Goal: Task Accomplishment & Management: Manage account settings

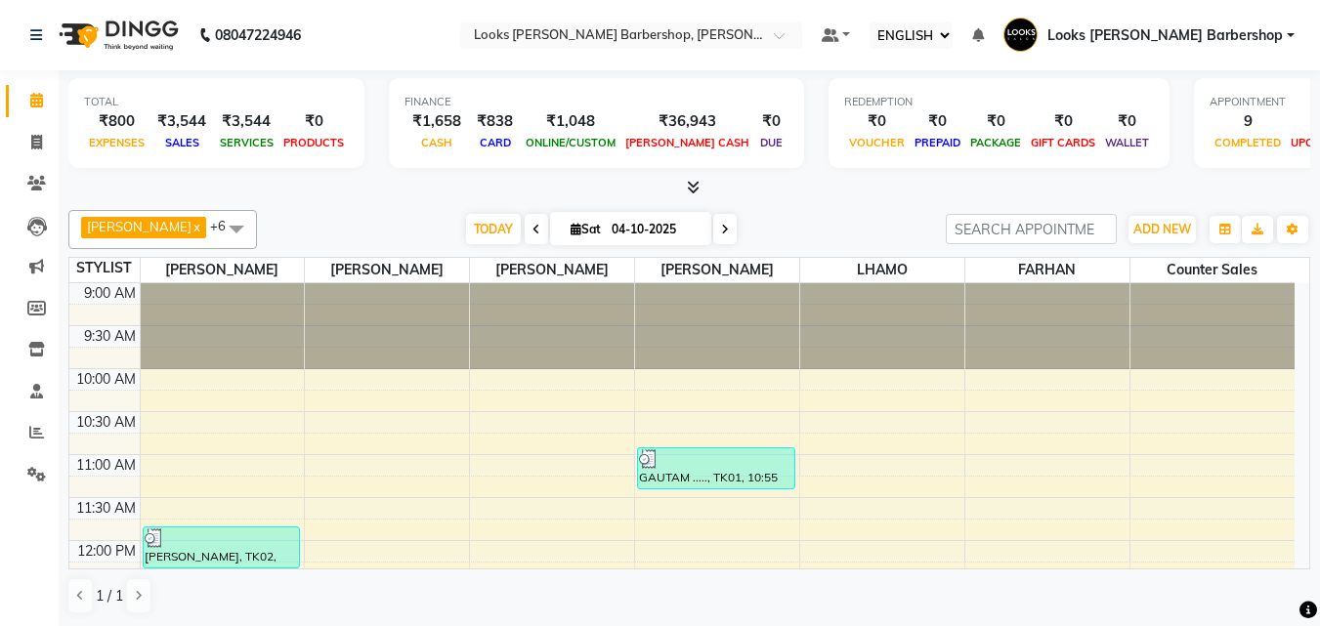
select select "ec"
click at [1149, 229] on span "ADD NEW" at bounding box center [1163, 229] width 58 height 15
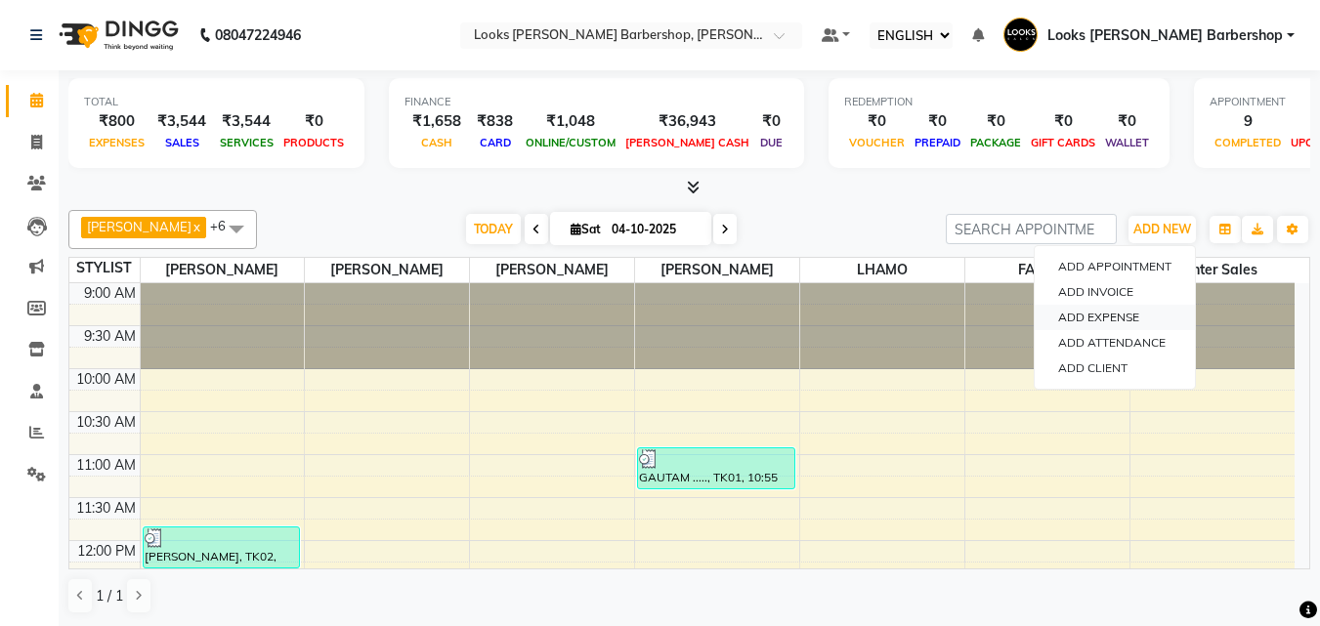
click at [1103, 322] on link "ADD EXPENSE" at bounding box center [1115, 317] width 160 height 25
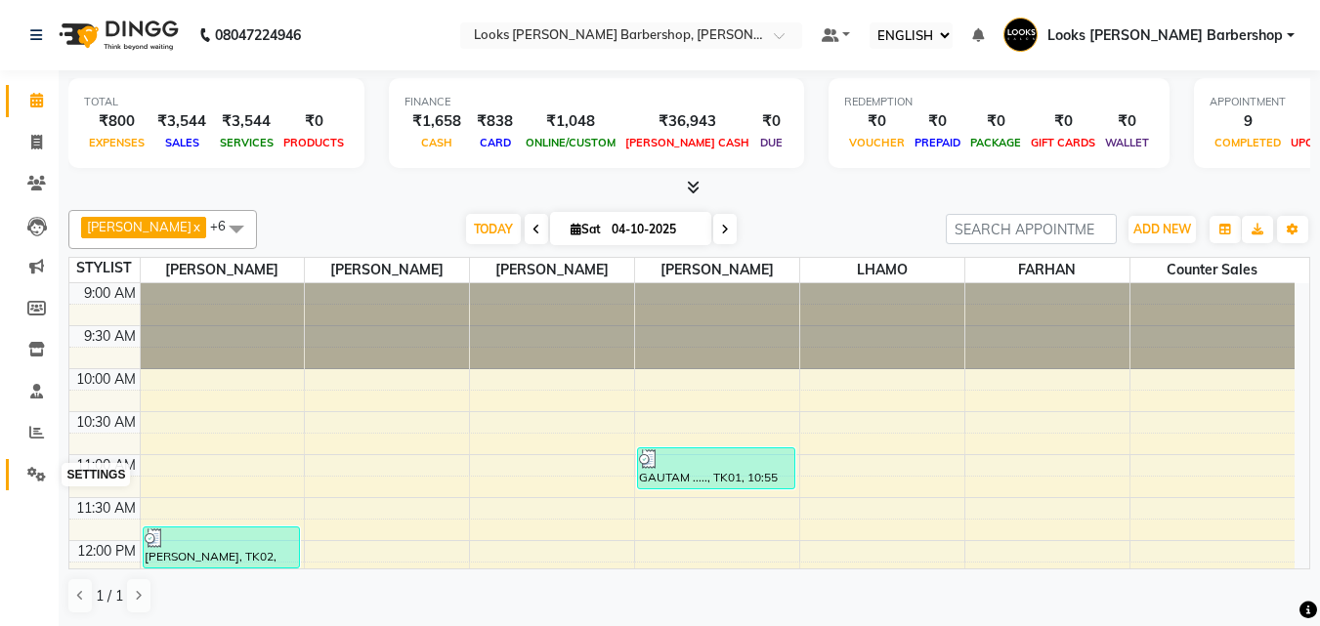
click at [34, 478] on icon at bounding box center [36, 474] width 19 height 15
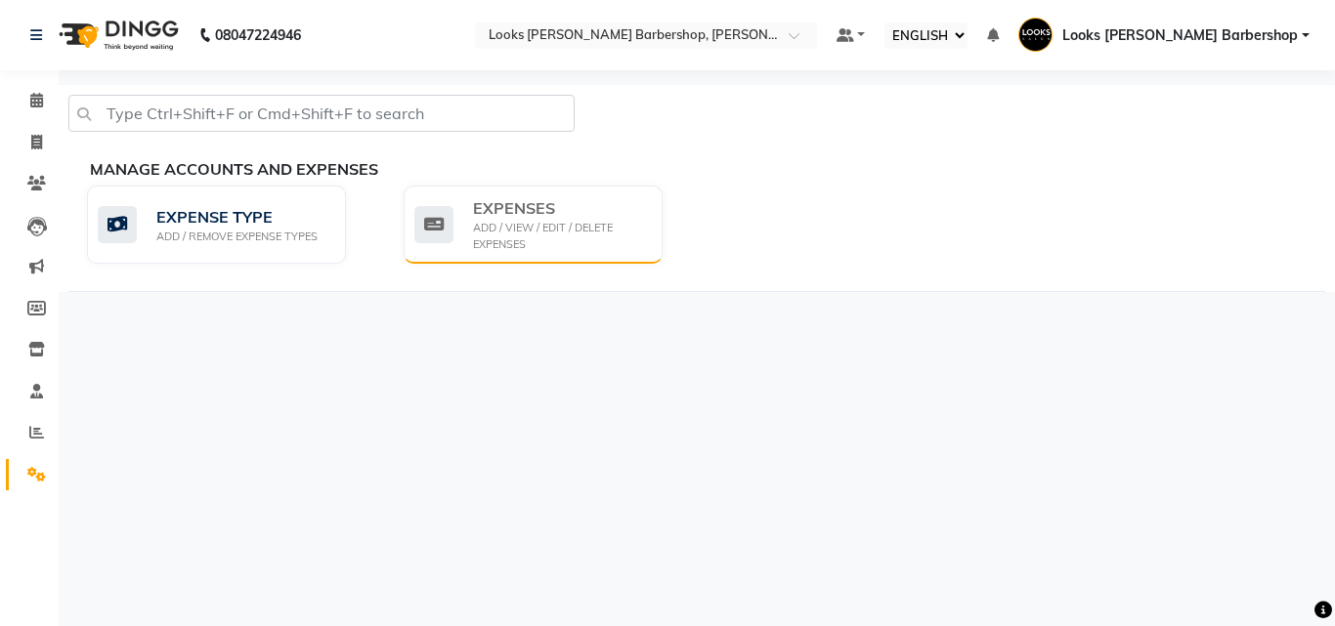
click at [476, 206] on div "EXPENSES" at bounding box center [560, 207] width 174 height 23
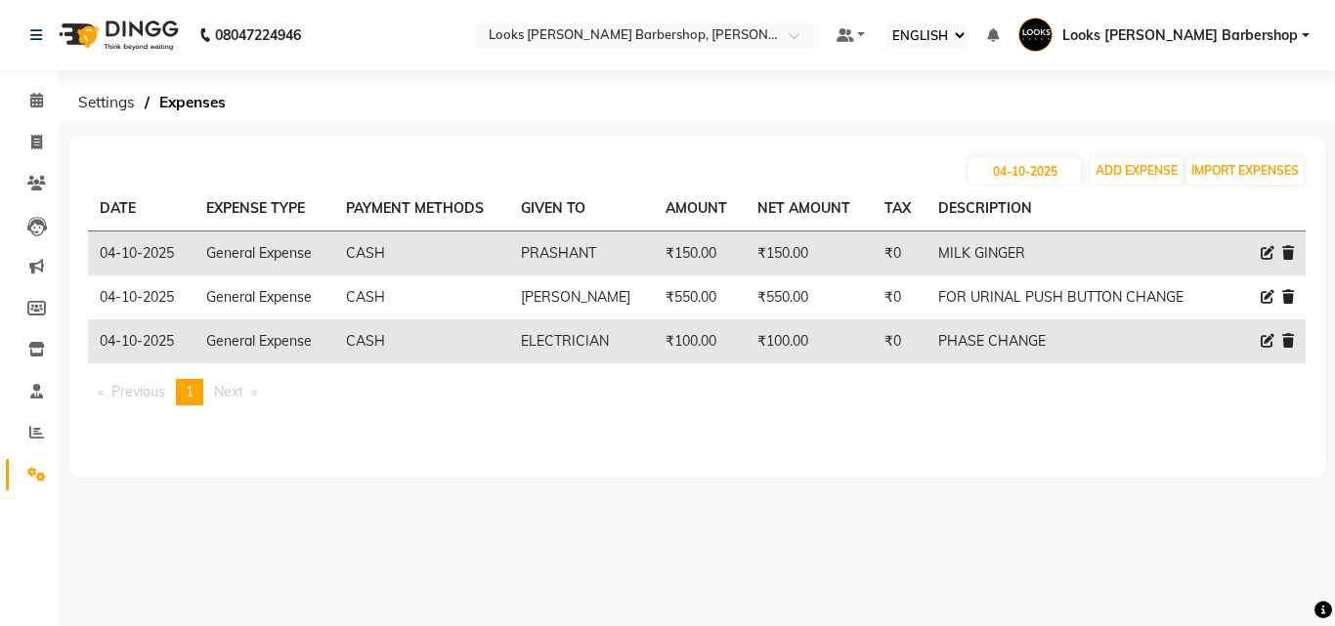
click at [1266, 290] on icon at bounding box center [1268, 297] width 14 height 14
select select "23704"
select select "1"
select select "3128"
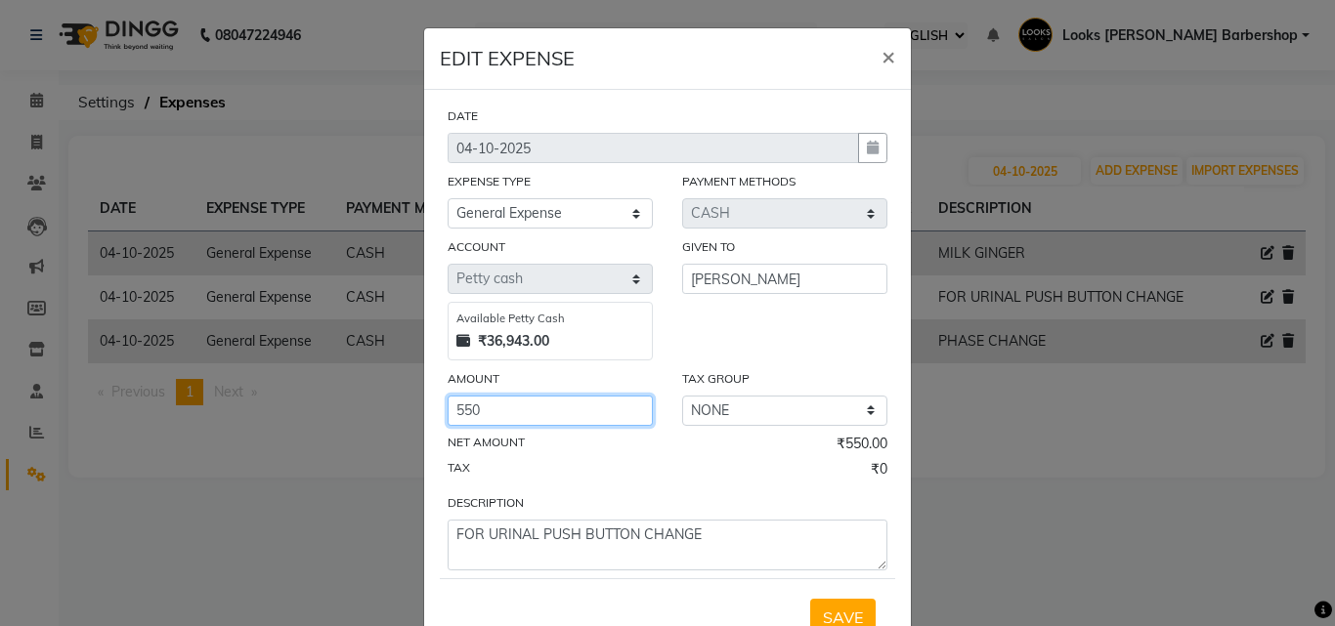
click at [490, 411] on input "550" at bounding box center [550, 411] width 205 height 30
type input "5"
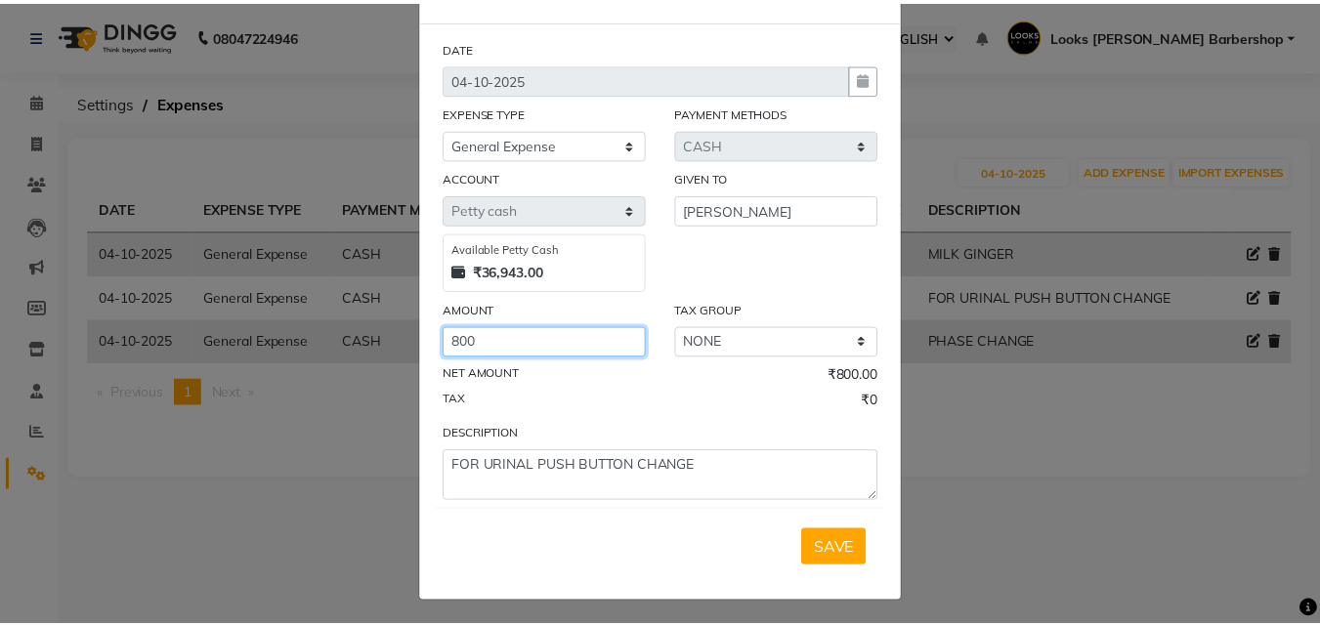
scroll to position [73, 0]
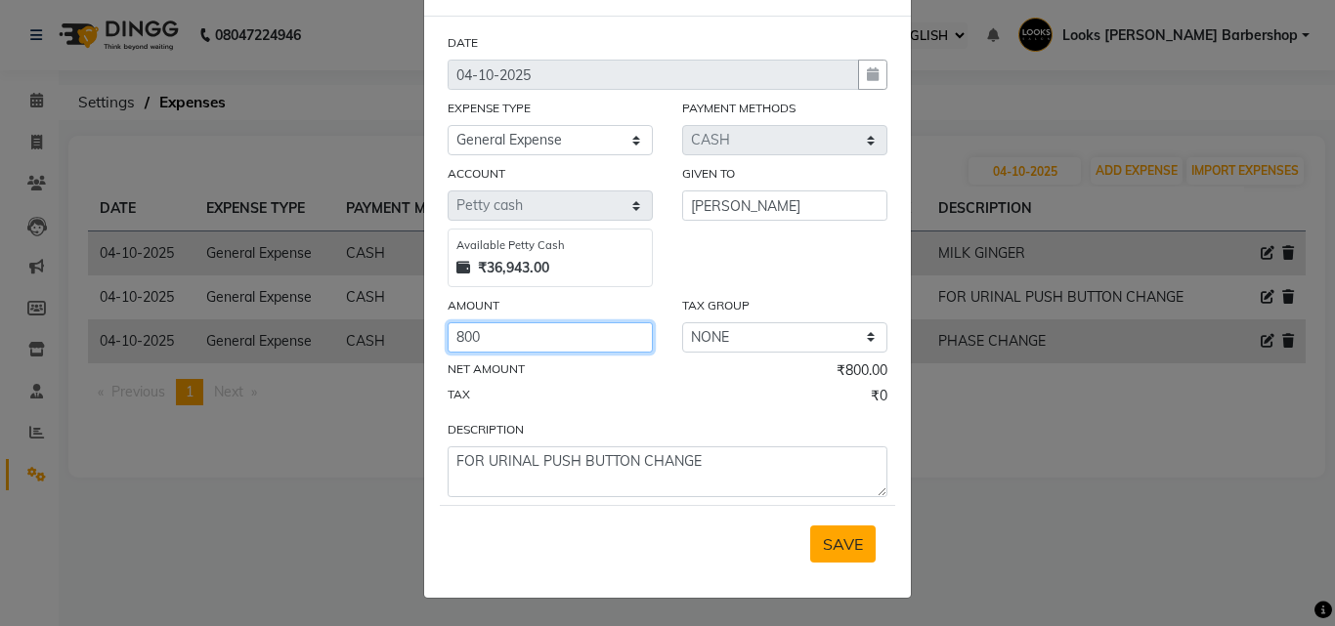
type input "800"
click at [827, 544] on span "SAVE" at bounding box center [843, 545] width 40 height 20
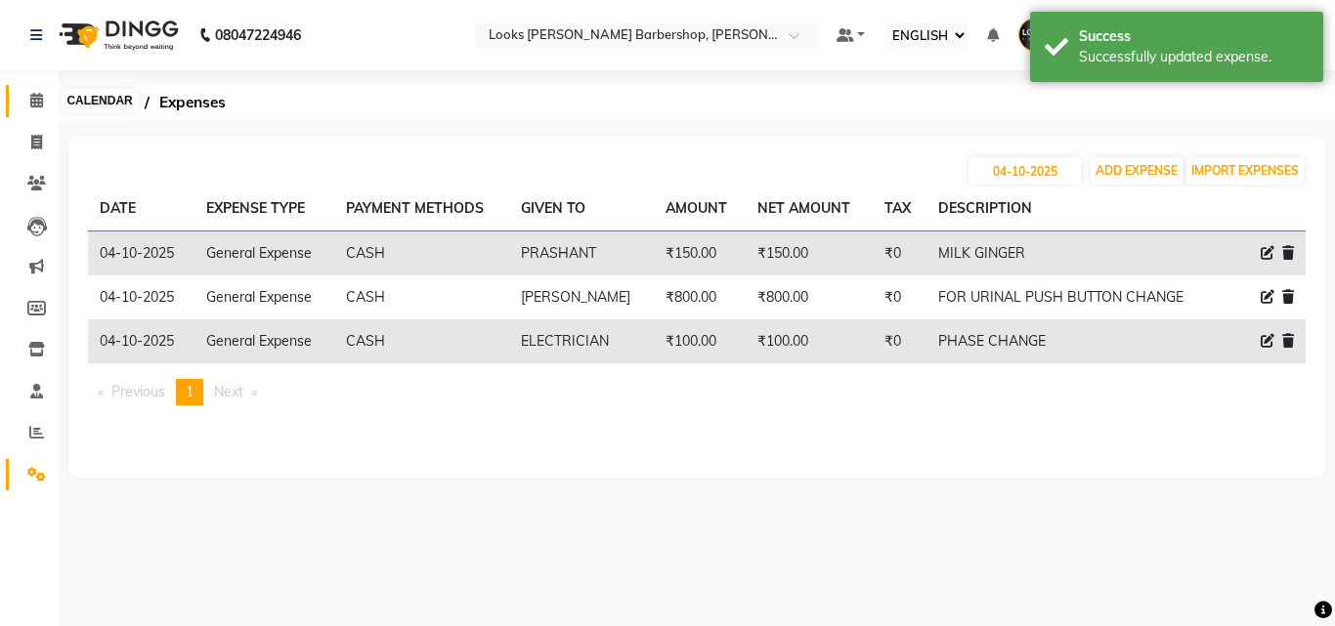
click at [38, 95] on icon at bounding box center [36, 100] width 13 height 15
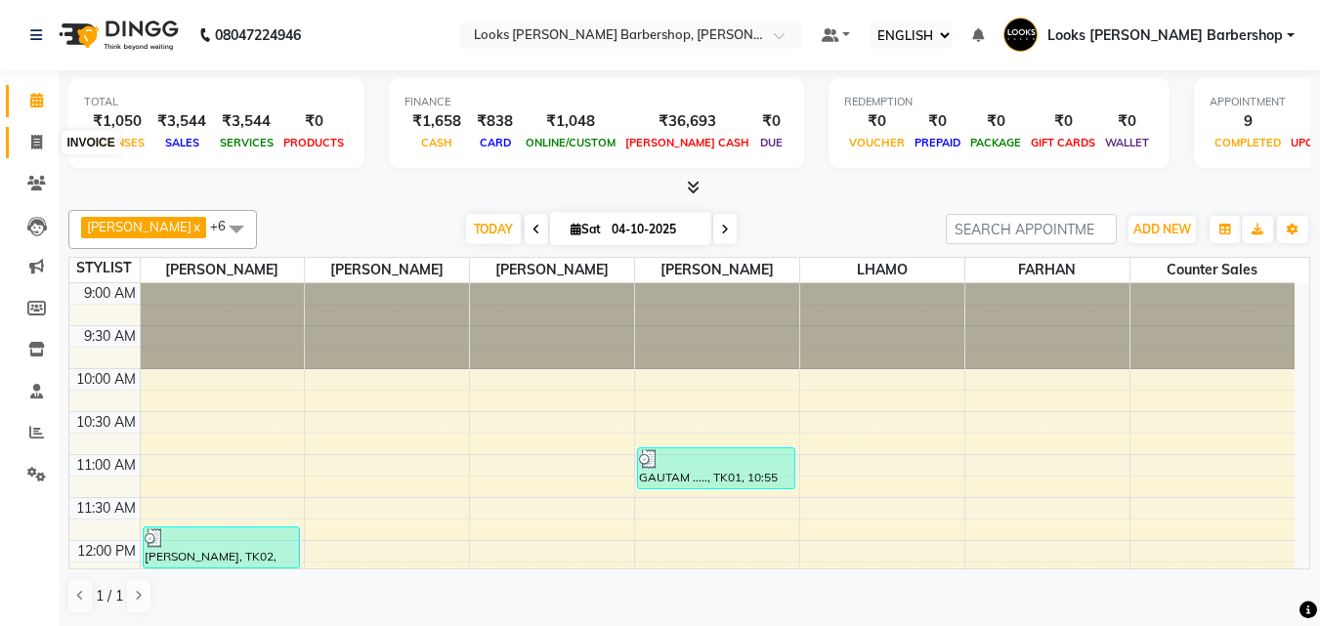
click at [31, 142] on icon at bounding box center [36, 142] width 11 height 15
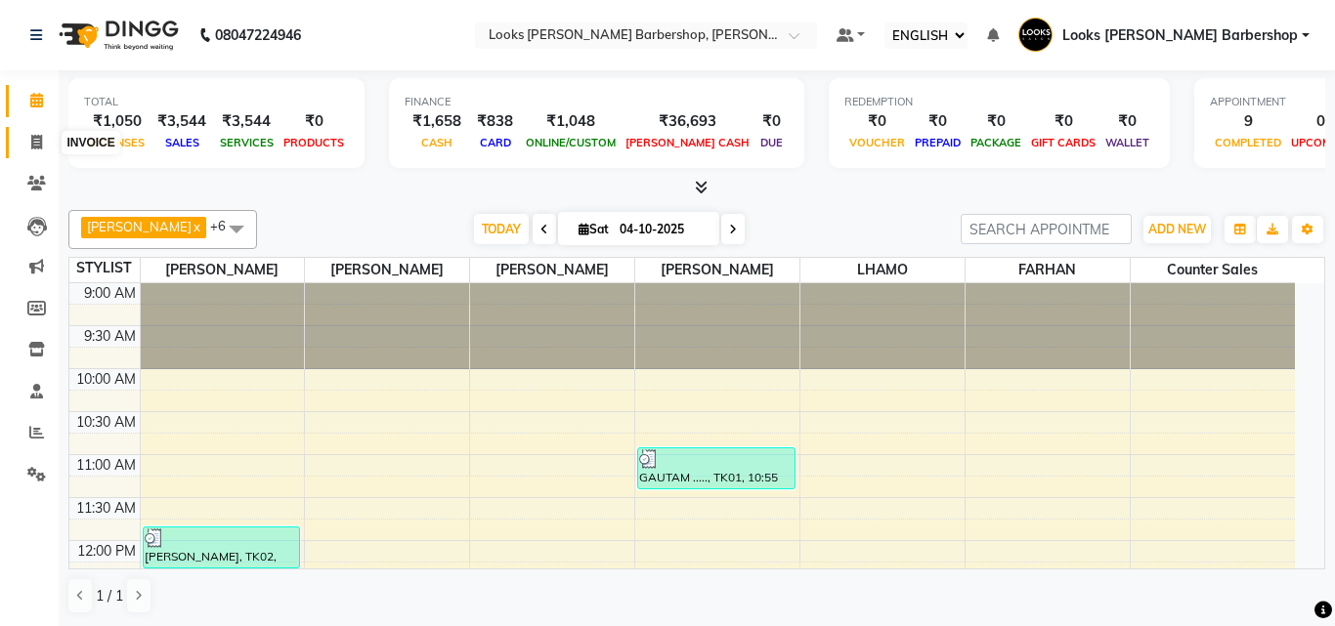
select select "service"
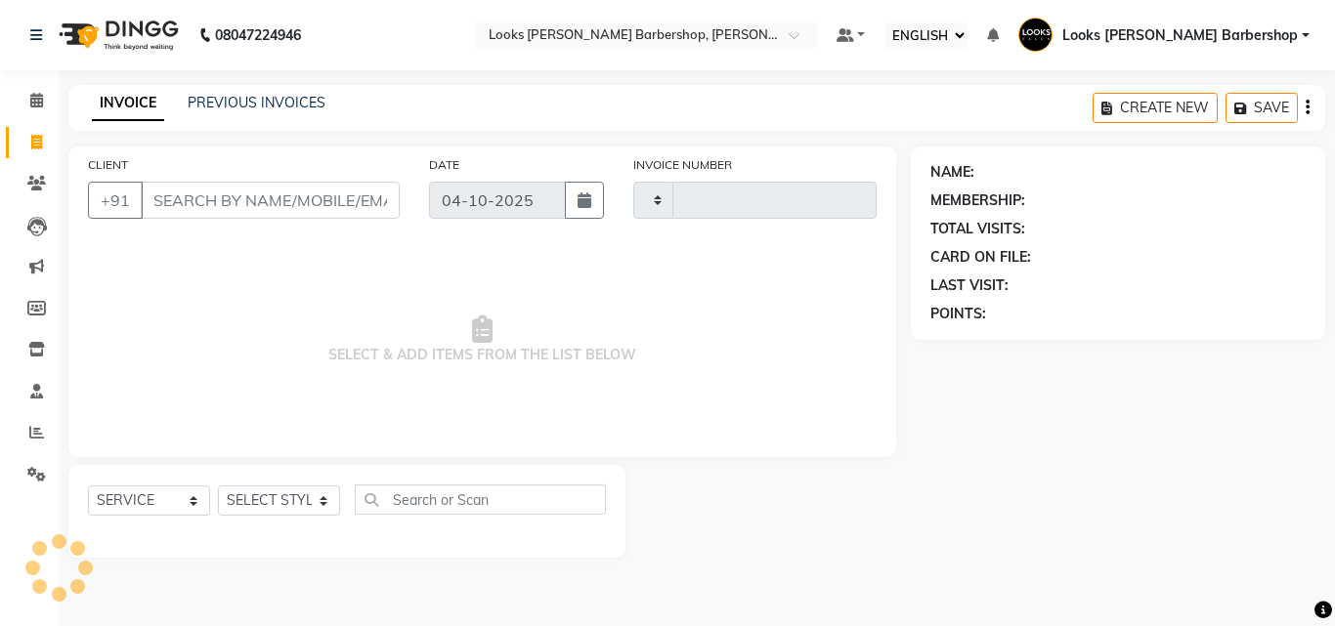
type input "4516"
select select "4323"
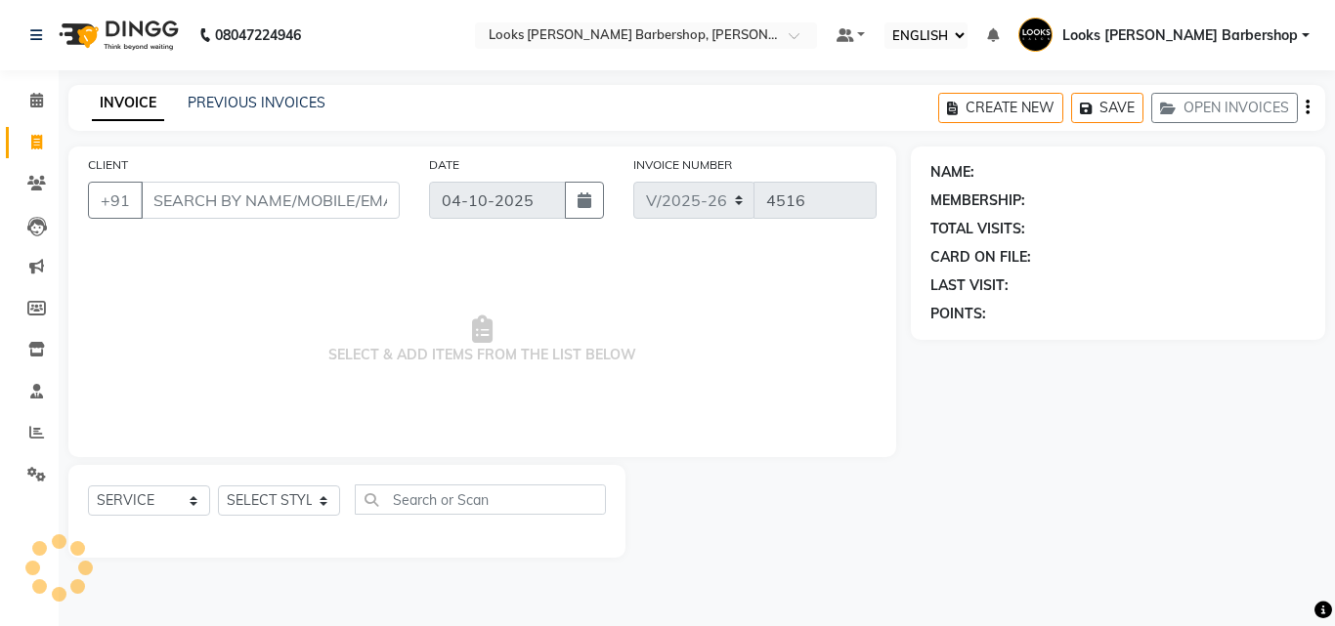
click at [207, 210] on input "CLIENT" at bounding box center [270, 200] width 259 height 37
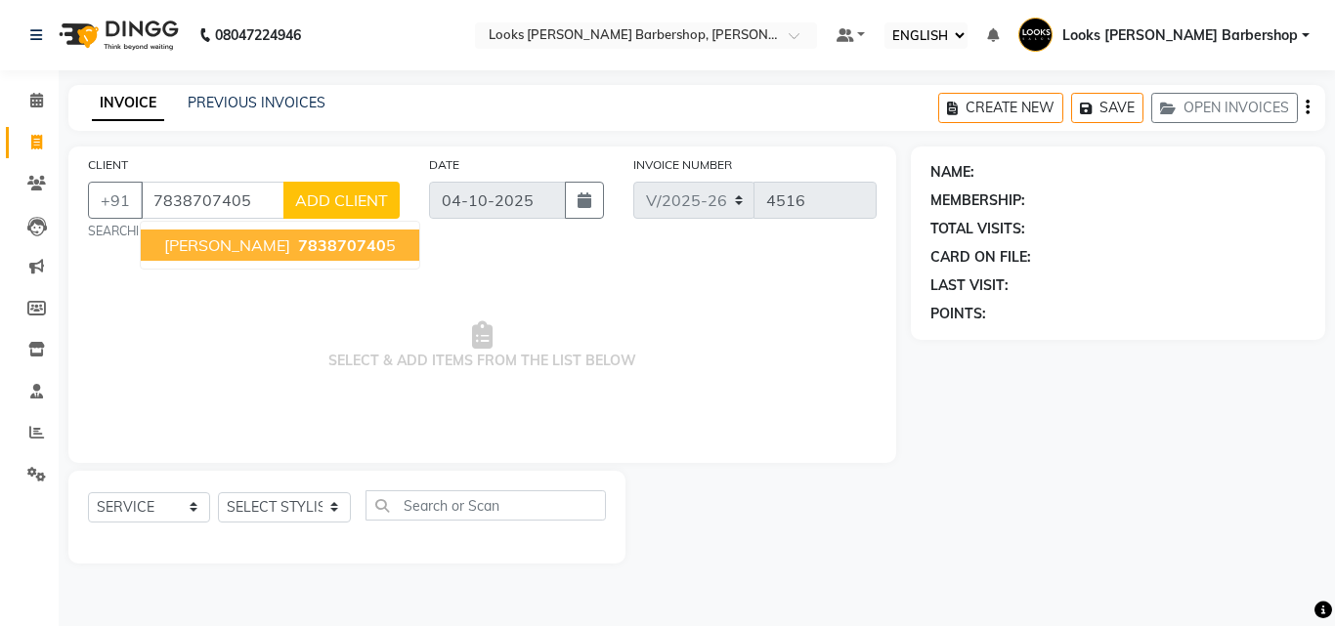
type input "7838707405"
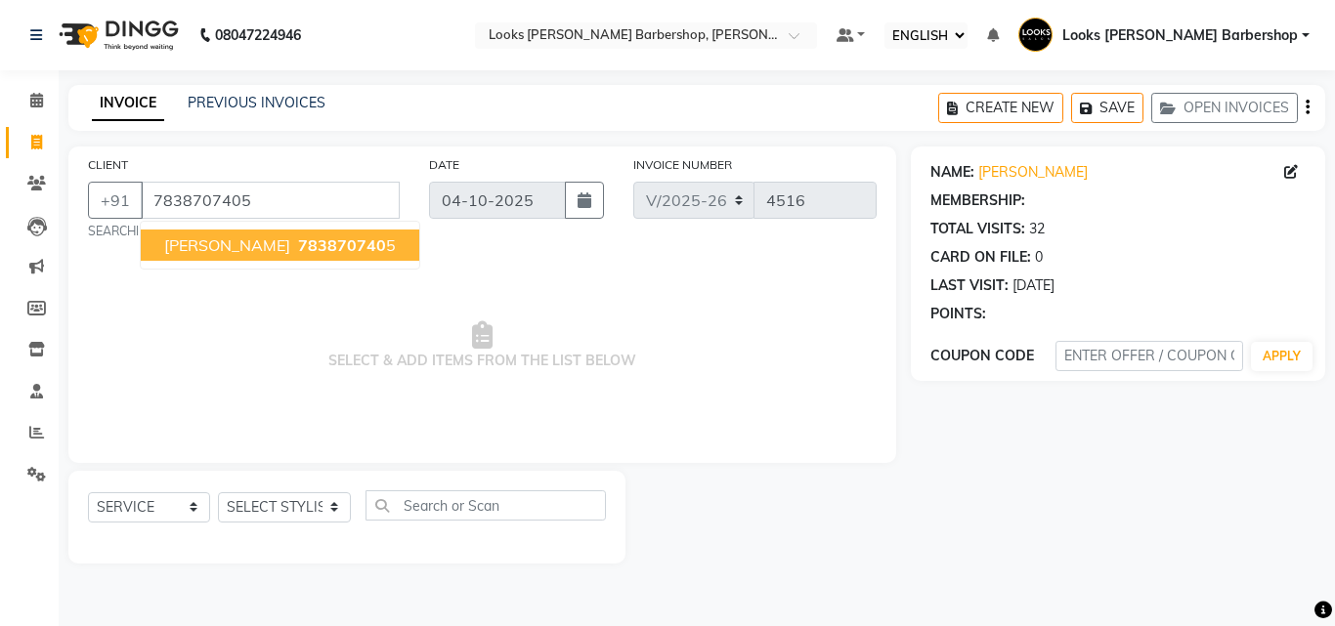
select select "1: Object"
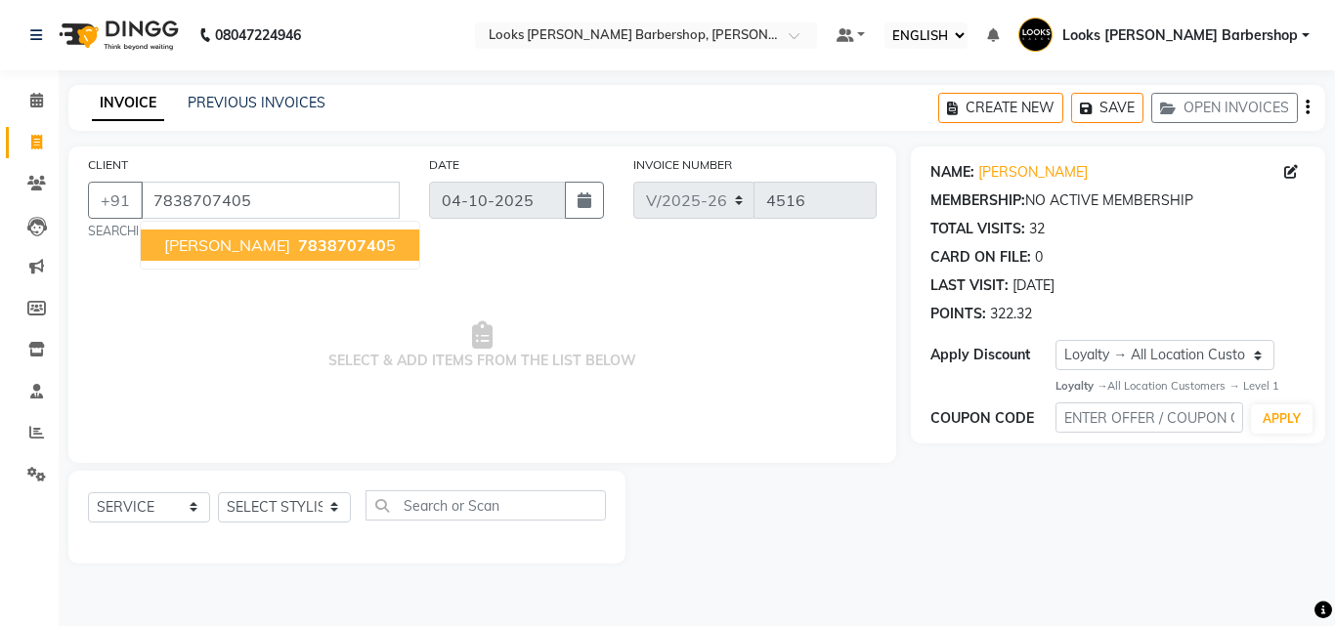
click at [195, 252] on span "[PERSON_NAME]" at bounding box center [227, 246] width 126 height 20
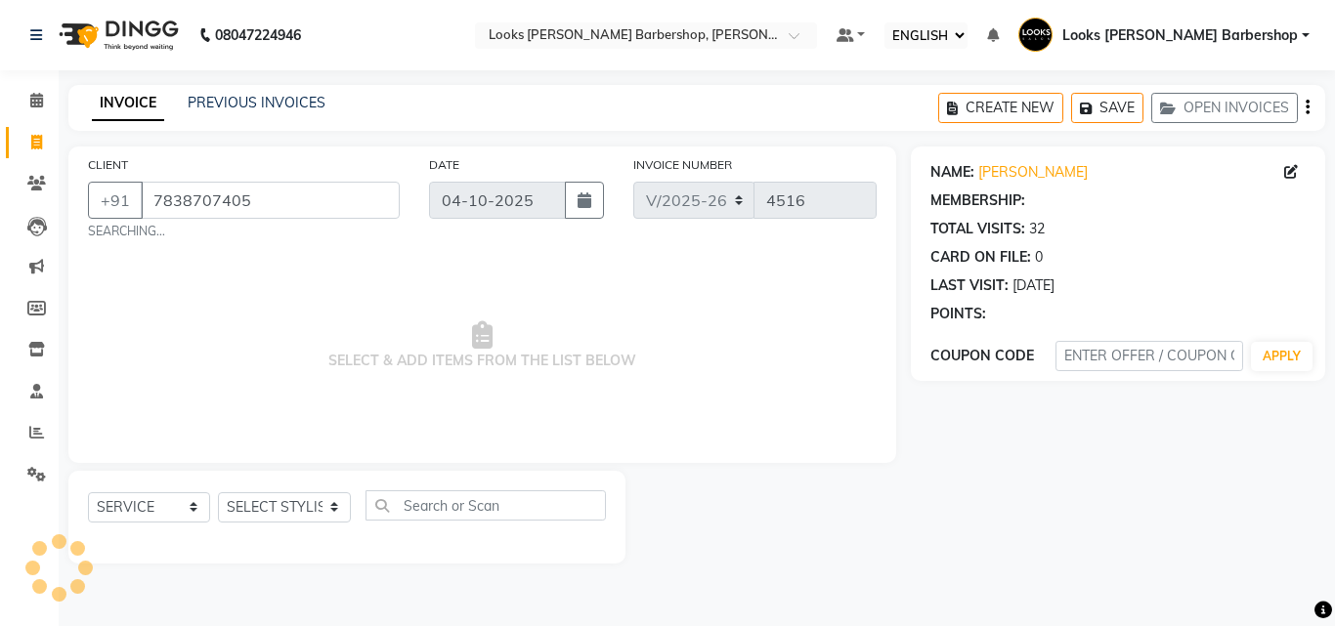
select select "1: Object"
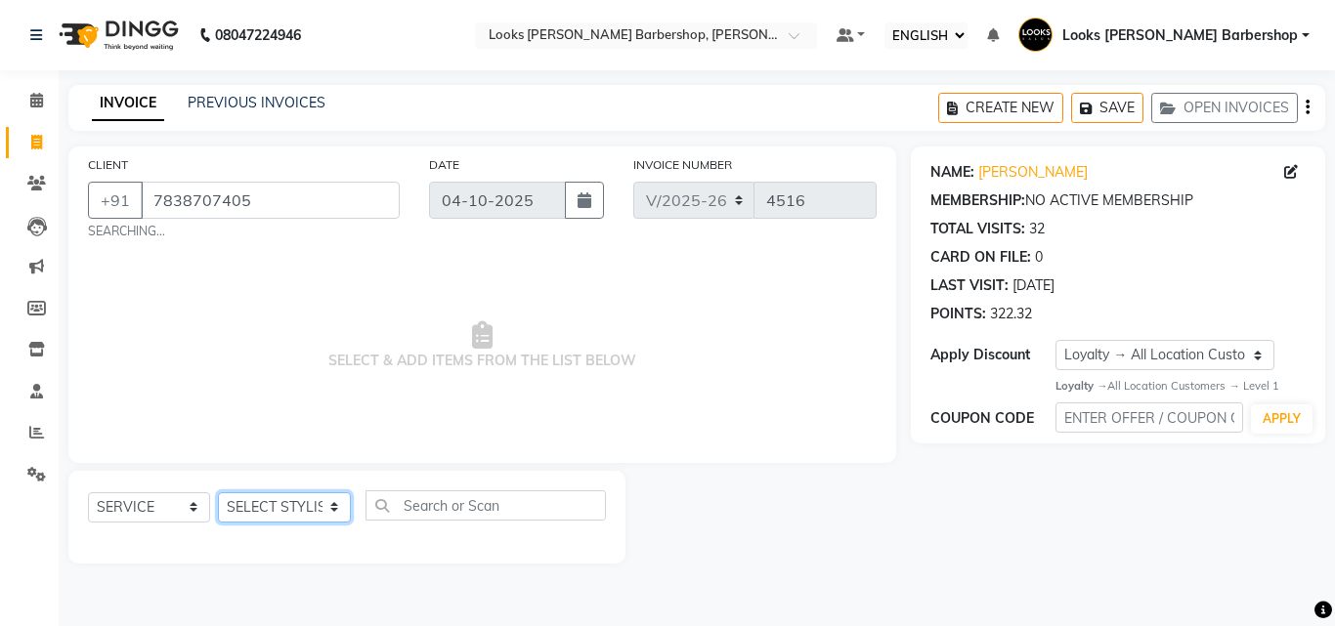
click at [319, 511] on select "SELECT STYLIST [PERSON_NAME] [PERSON_NAME] Amazon_Kart [PERSON_NAME] Counter Sa…" at bounding box center [284, 508] width 133 height 30
select select "23405"
click at [218, 493] on select "SELECT STYLIST [PERSON_NAME] [PERSON_NAME] Amazon_Kart [PERSON_NAME] Counter Sa…" at bounding box center [284, 508] width 133 height 30
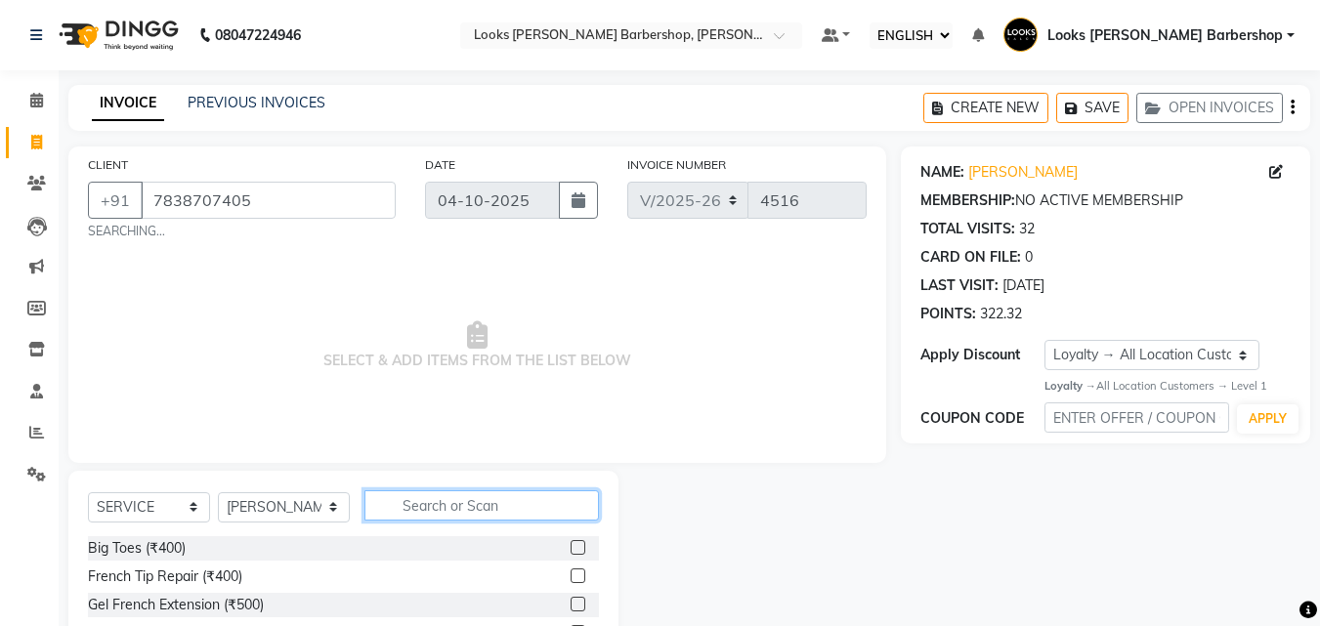
click at [423, 508] on input "text" at bounding box center [483, 506] width 236 height 30
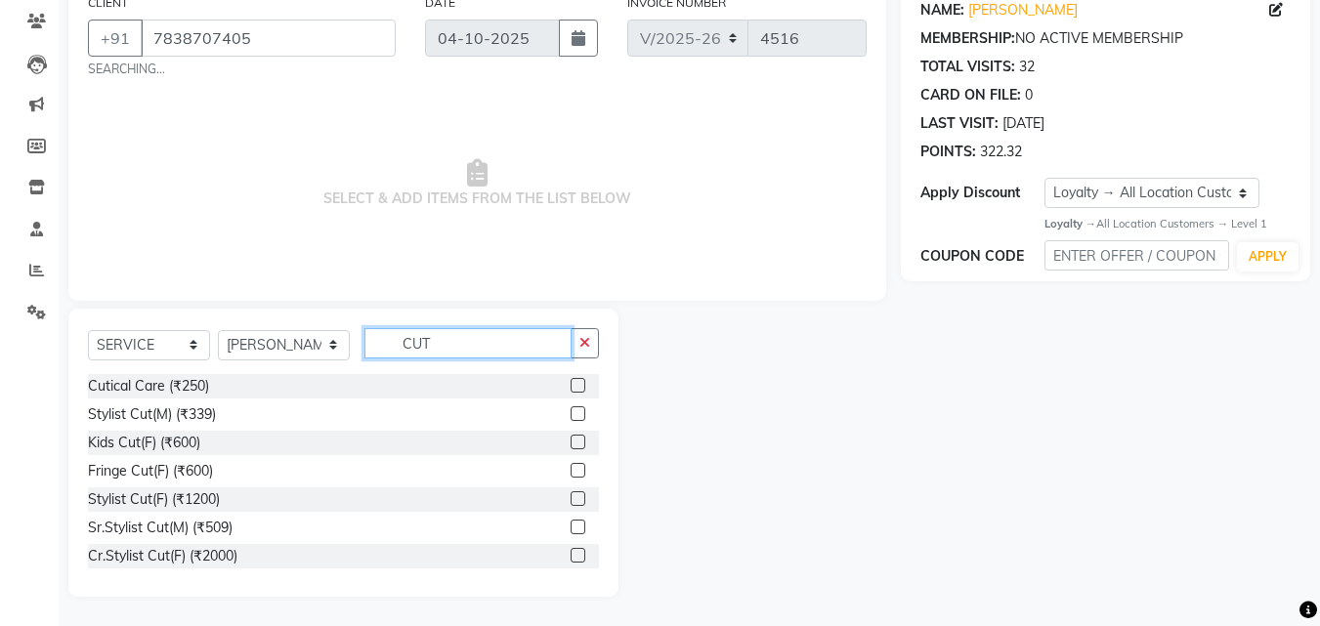
type input "CUT"
click at [571, 469] on label at bounding box center [578, 470] width 15 height 15
click at [571, 469] on input "checkbox" at bounding box center [577, 471] width 13 height 13
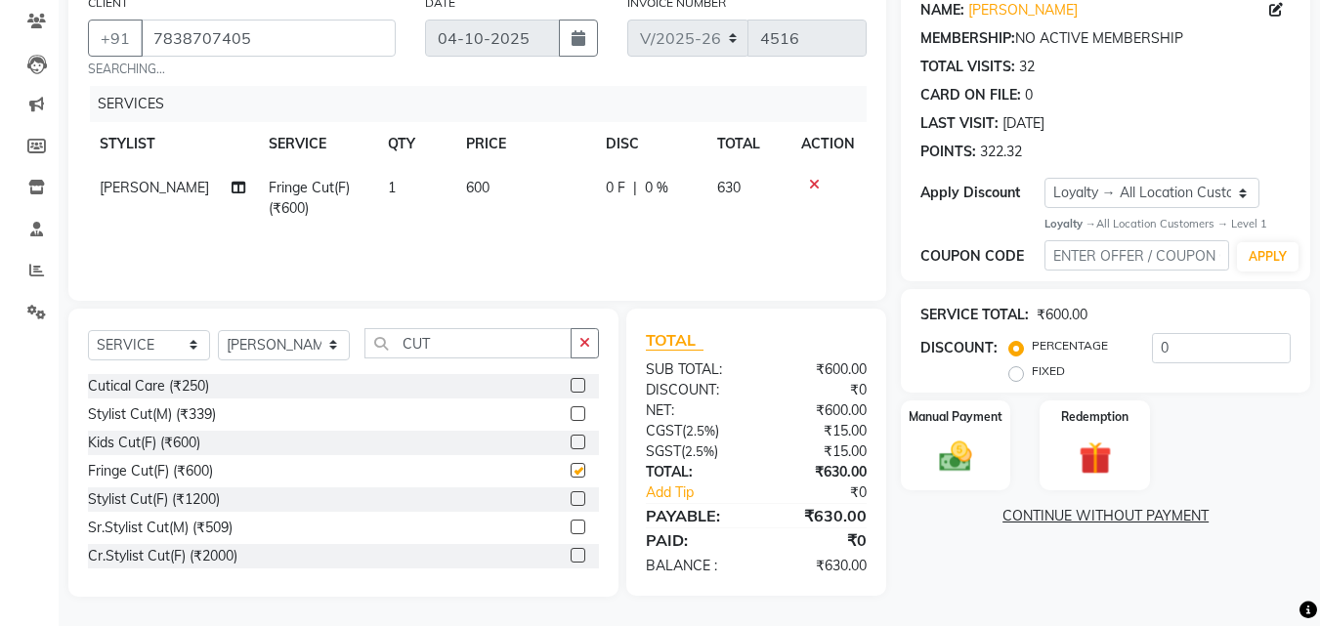
checkbox input "false"
click at [489, 188] on td "600" at bounding box center [524, 198] width 140 height 64
select select "23405"
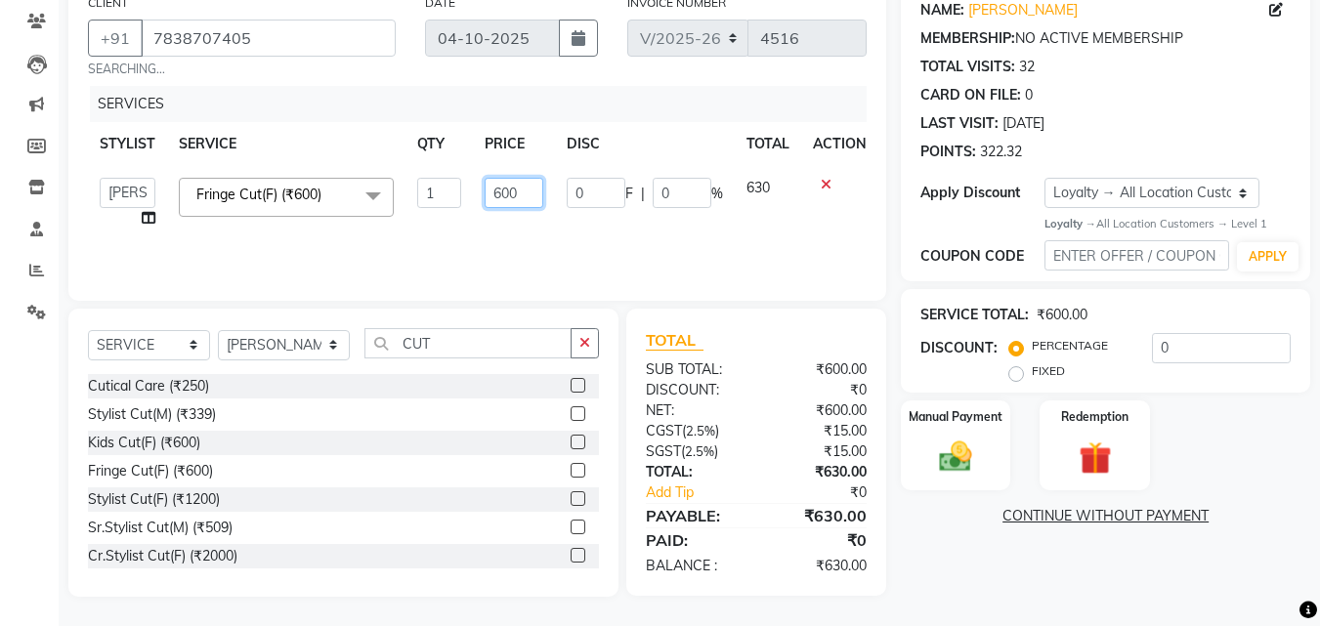
click at [522, 192] on input "600" at bounding box center [514, 193] width 59 height 30
type input "6"
type input "850"
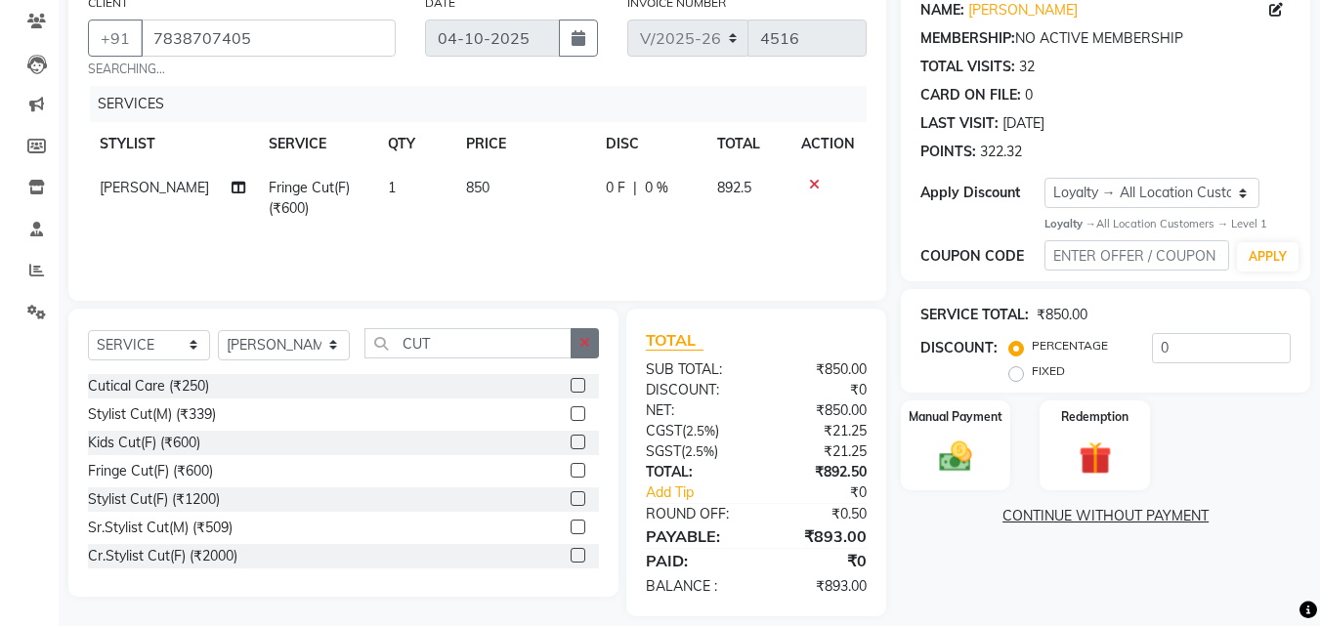
click at [590, 346] on icon "button" at bounding box center [584, 343] width 11 height 14
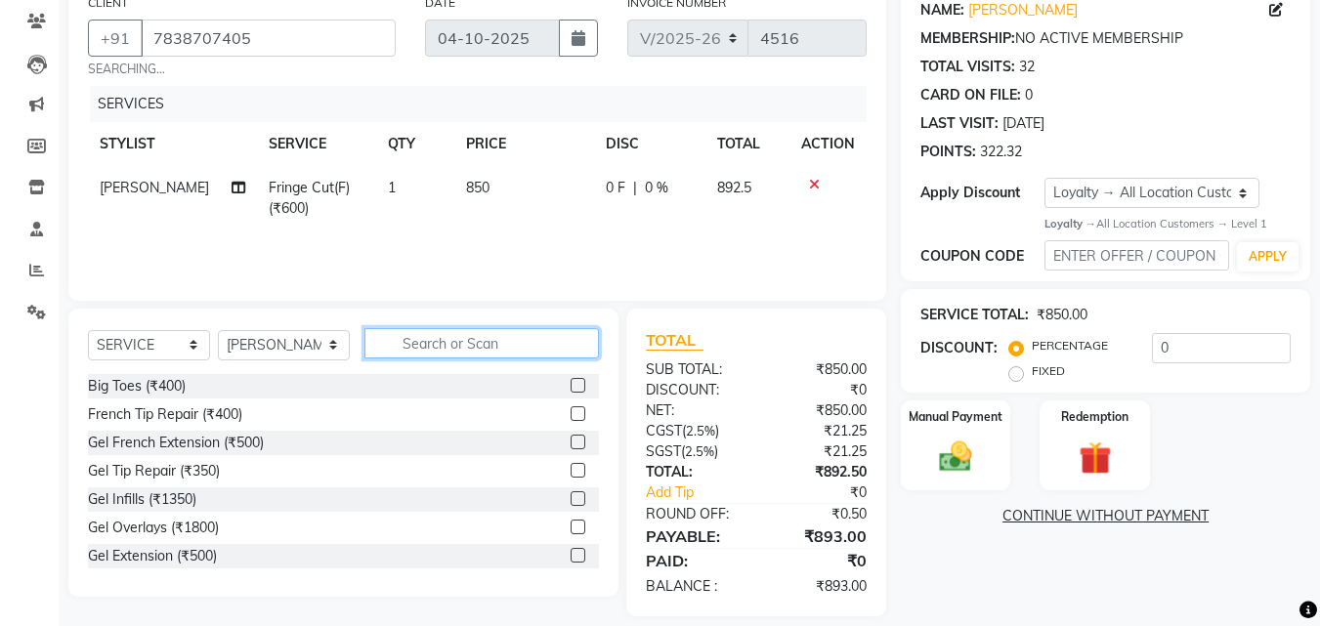
click at [564, 350] on input "text" at bounding box center [483, 343] width 236 height 30
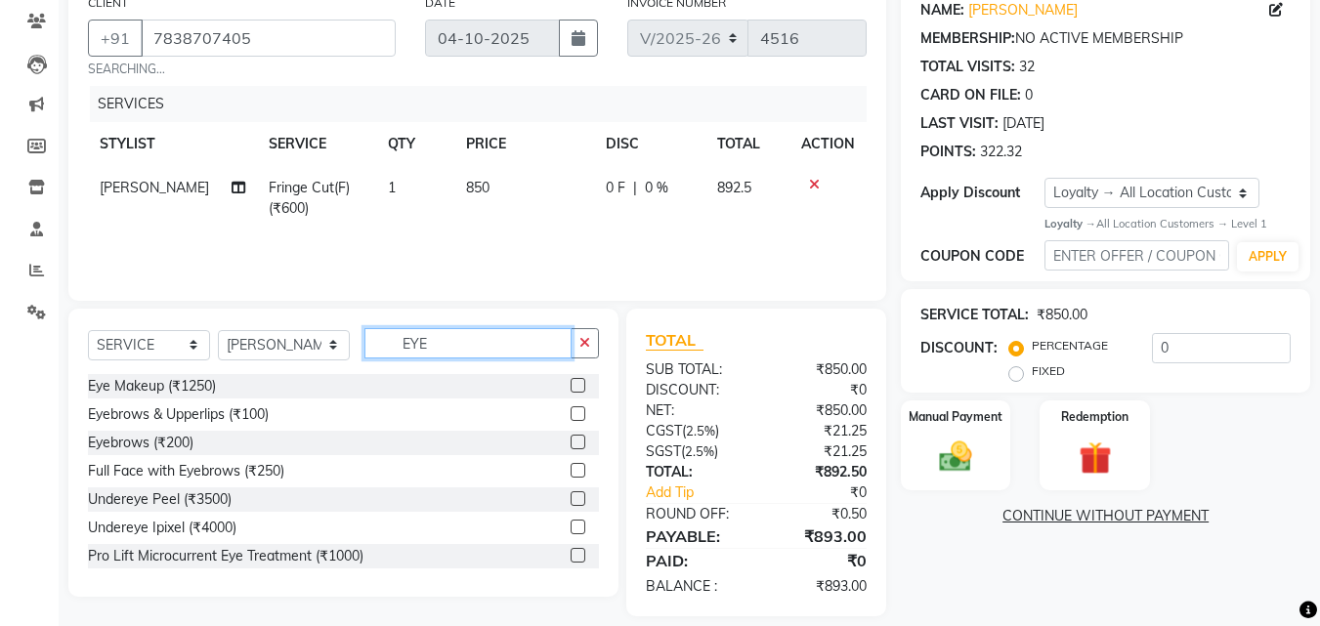
type input "EYE"
click at [571, 437] on label at bounding box center [578, 442] width 15 height 15
click at [571, 437] on input "checkbox" at bounding box center [577, 443] width 13 height 13
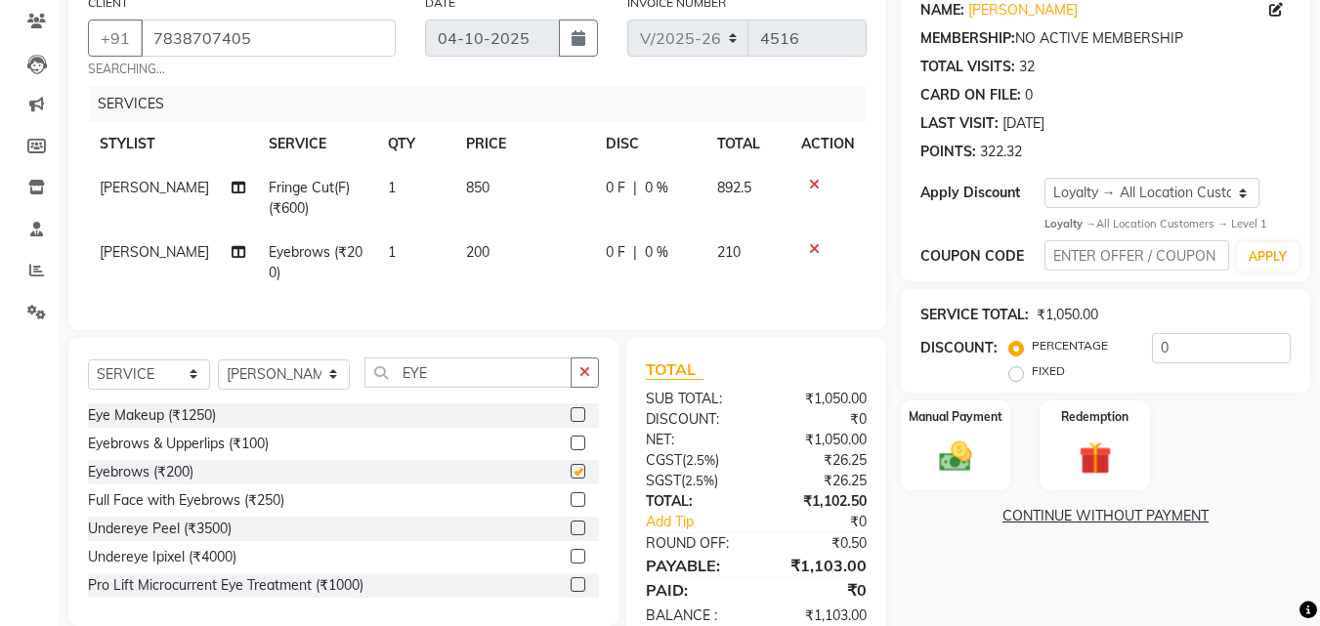
checkbox input "false"
click at [496, 249] on td "200" at bounding box center [524, 263] width 140 height 64
select select "23405"
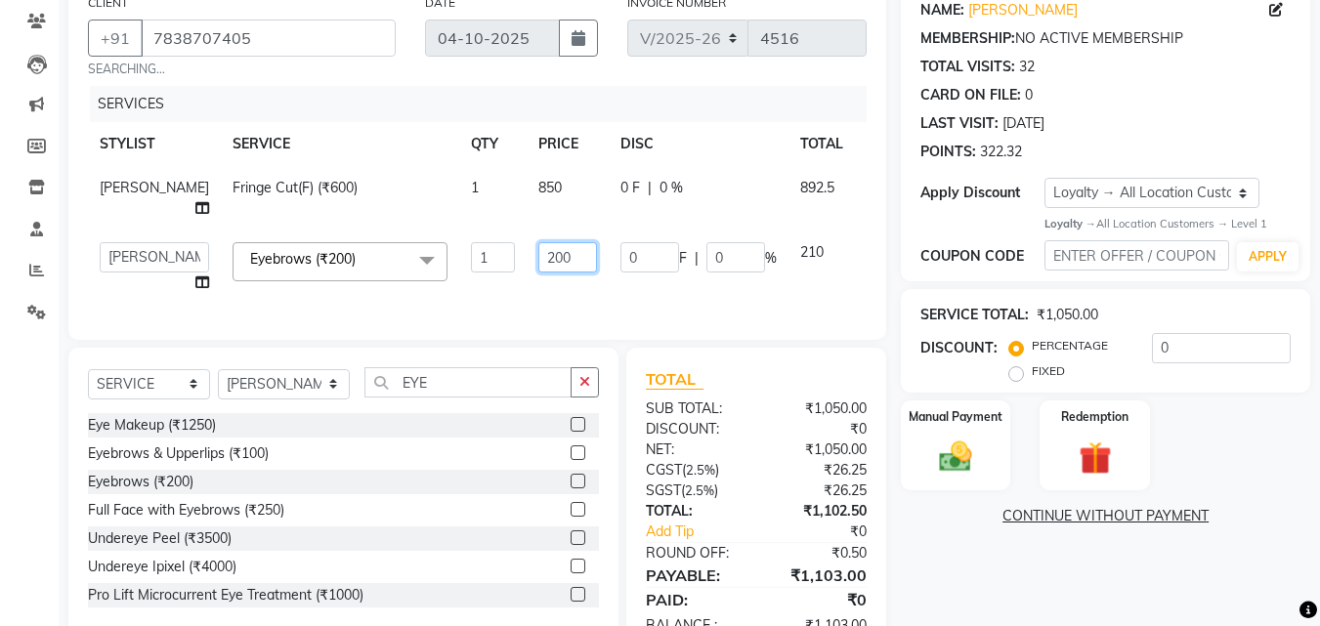
click at [538, 273] on input "200" at bounding box center [567, 257] width 59 height 30
type input "2"
type input "100"
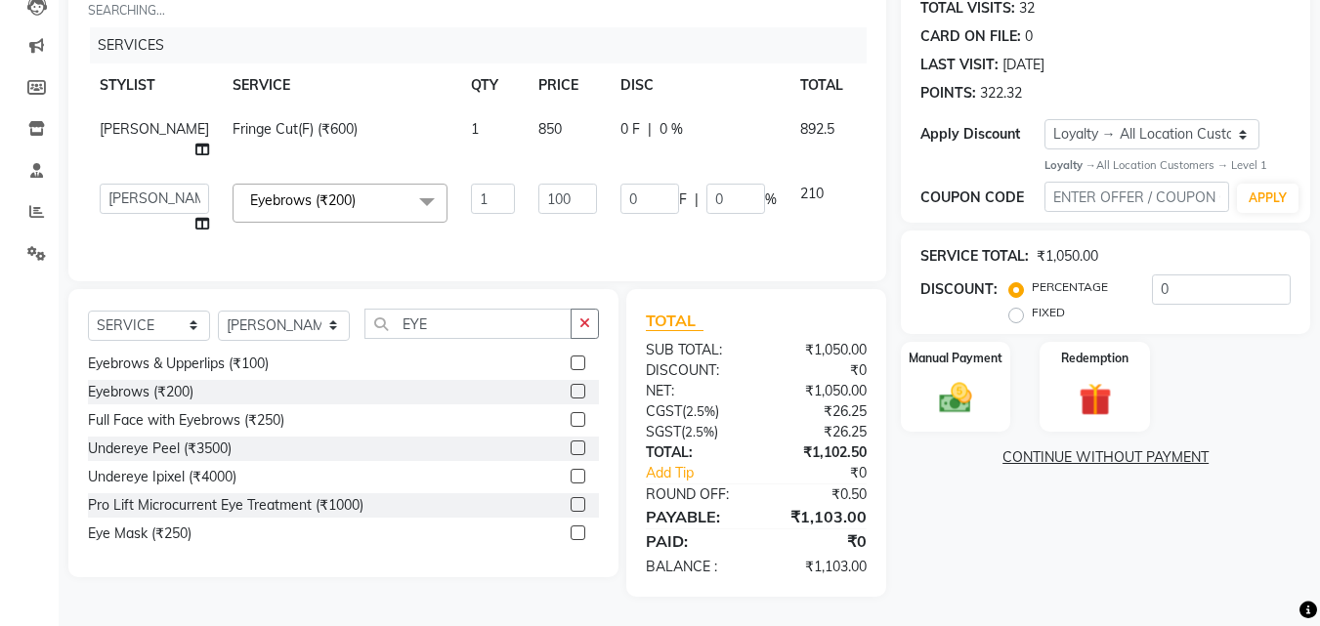
scroll to position [226, 0]
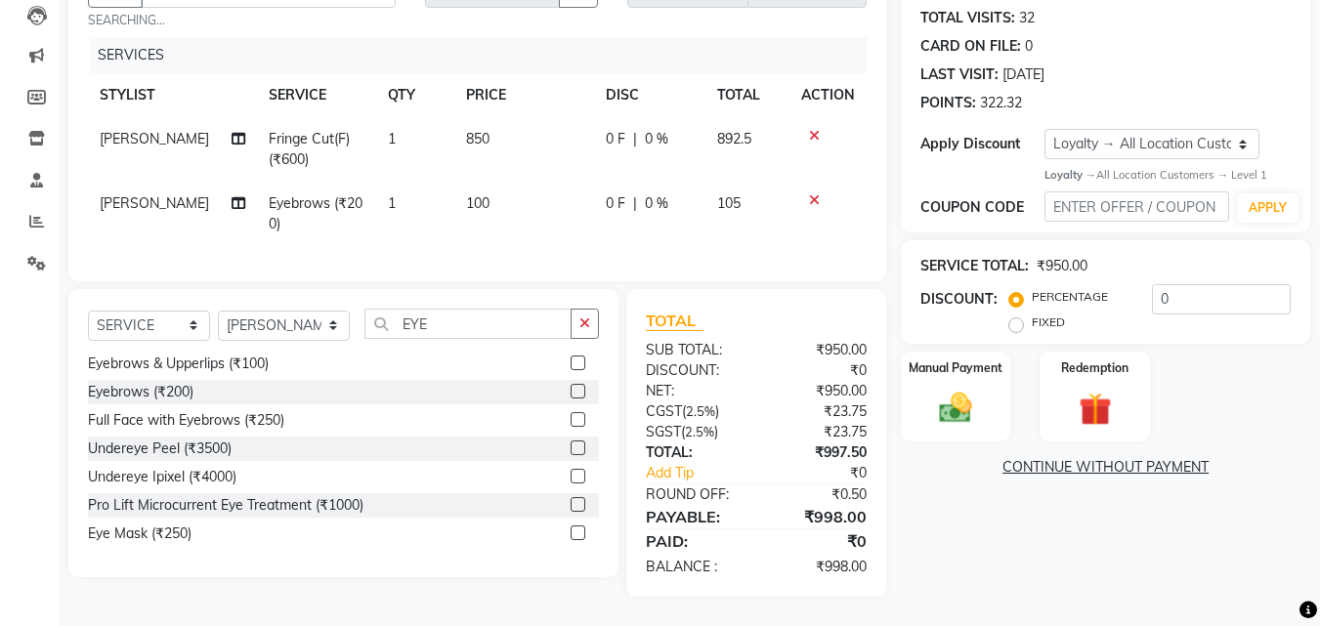
click at [978, 554] on div "NAME: [PERSON_NAME] MEMBERSHIP: NO ACTIVE MEMBERSHIP TOTAL VISITS: 32 CARD ON F…" at bounding box center [1113, 267] width 424 height 662
click at [923, 369] on div "Manual Payment" at bounding box center [956, 396] width 114 height 93
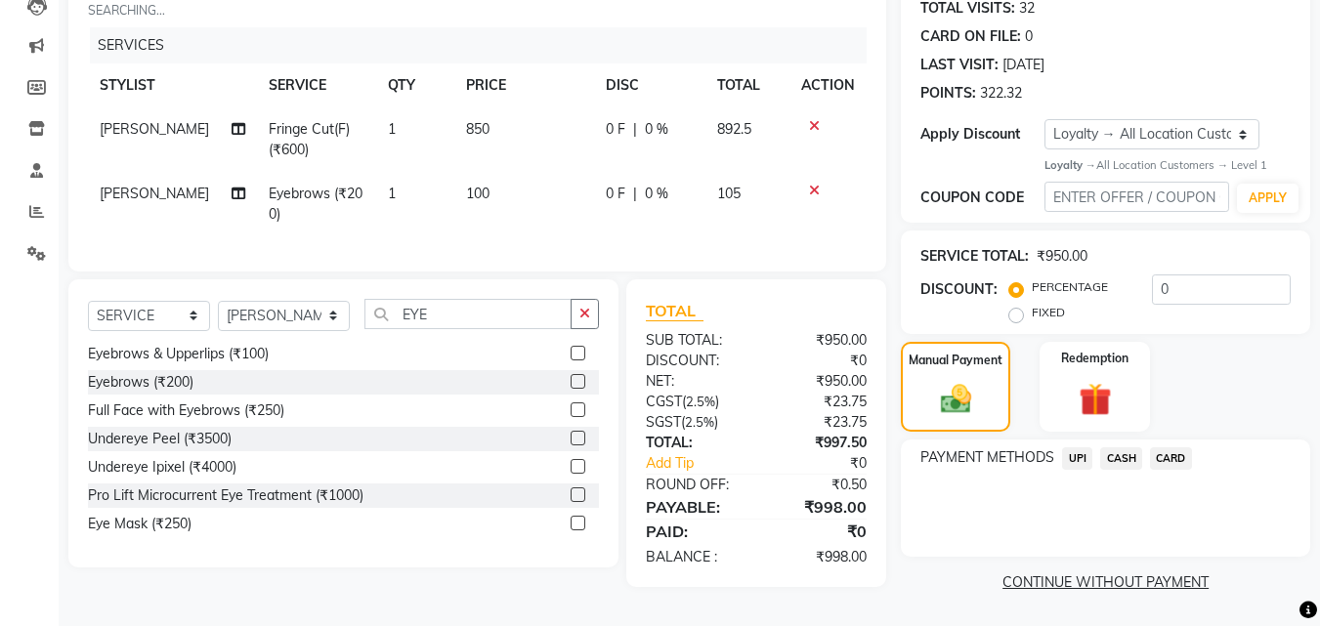
click at [1077, 459] on span "UPI" at bounding box center [1077, 459] width 30 height 22
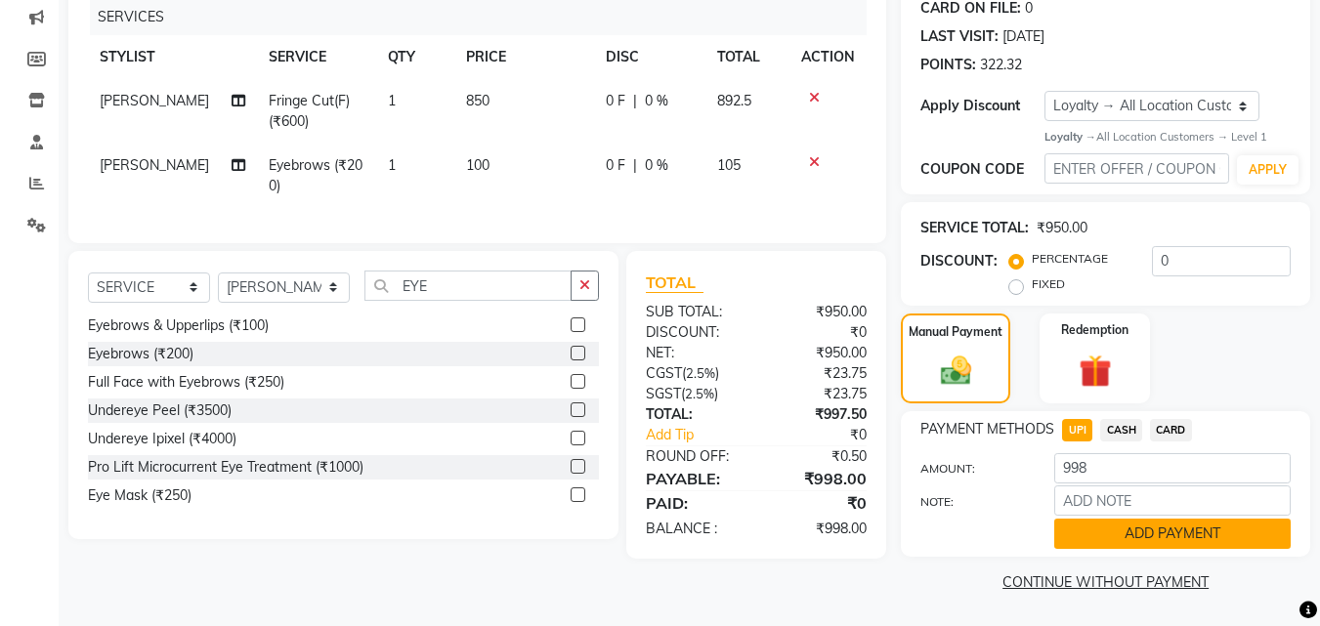
click at [1083, 525] on button "ADD PAYMENT" at bounding box center [1172, 534] width 236 height 30
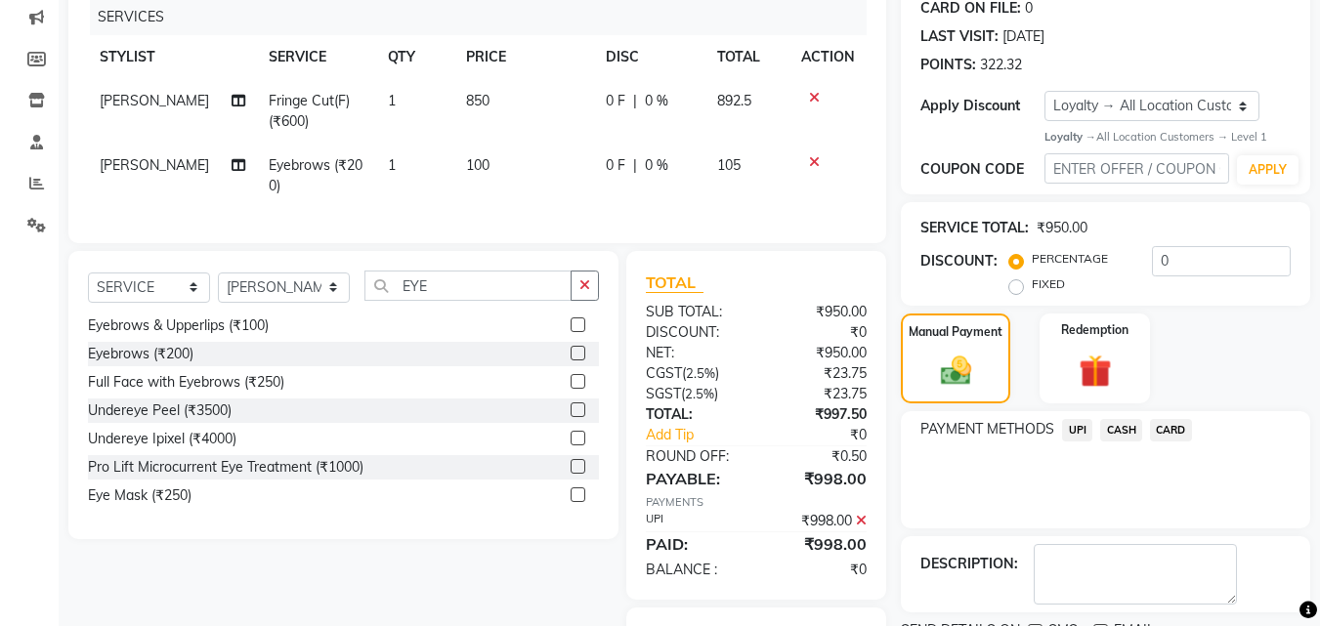
scroll to position [364, 0]
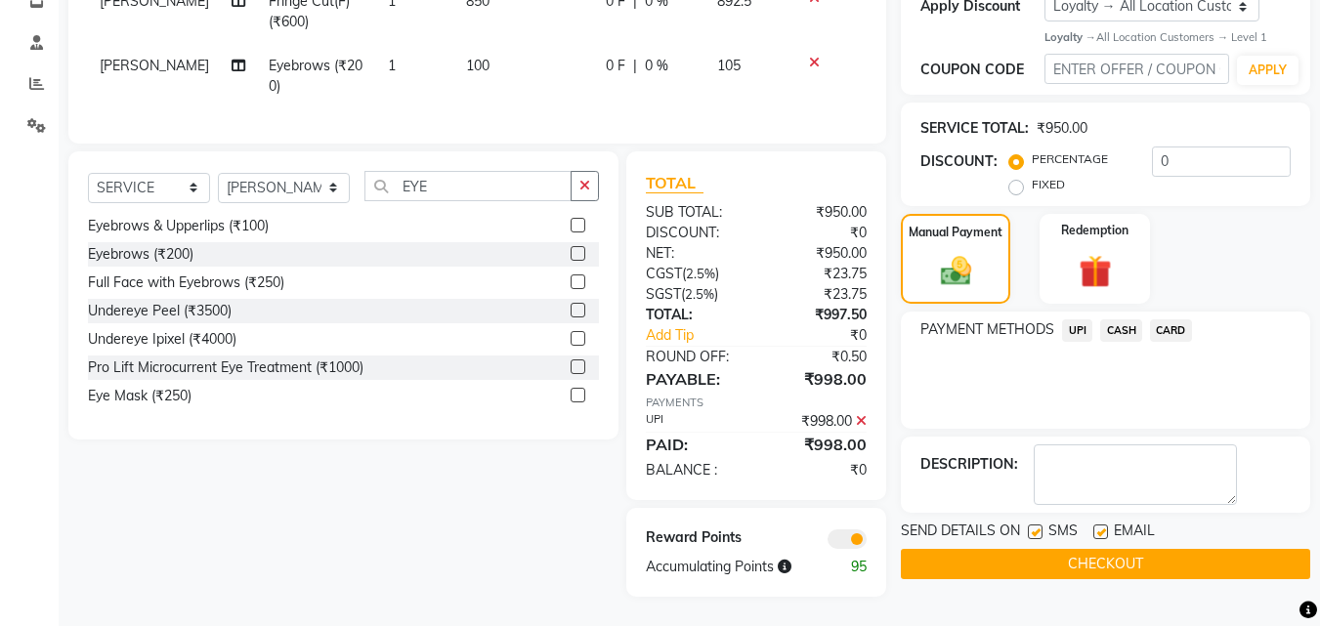
click at [1084, 549] on button "CHECKOUT" at bounding box center [1105, 564] width 409 height 30
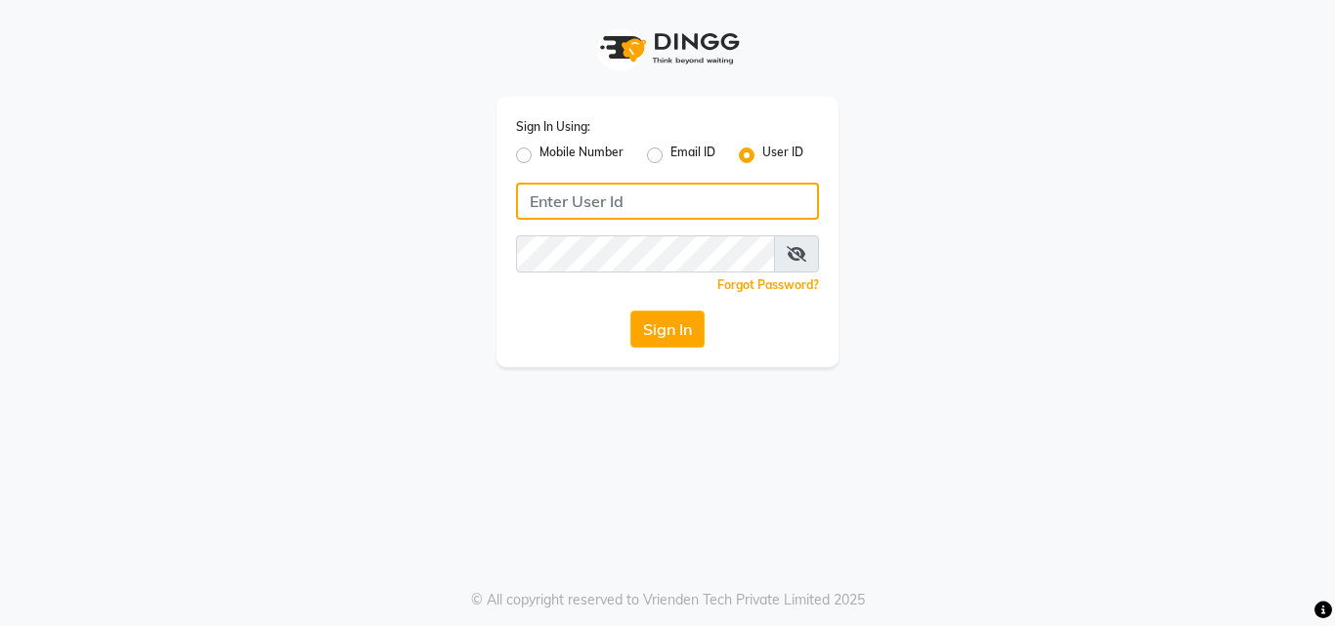
type input "E1785-13"
